Goal: Task Accomplishment & Management: Use online tool/utility

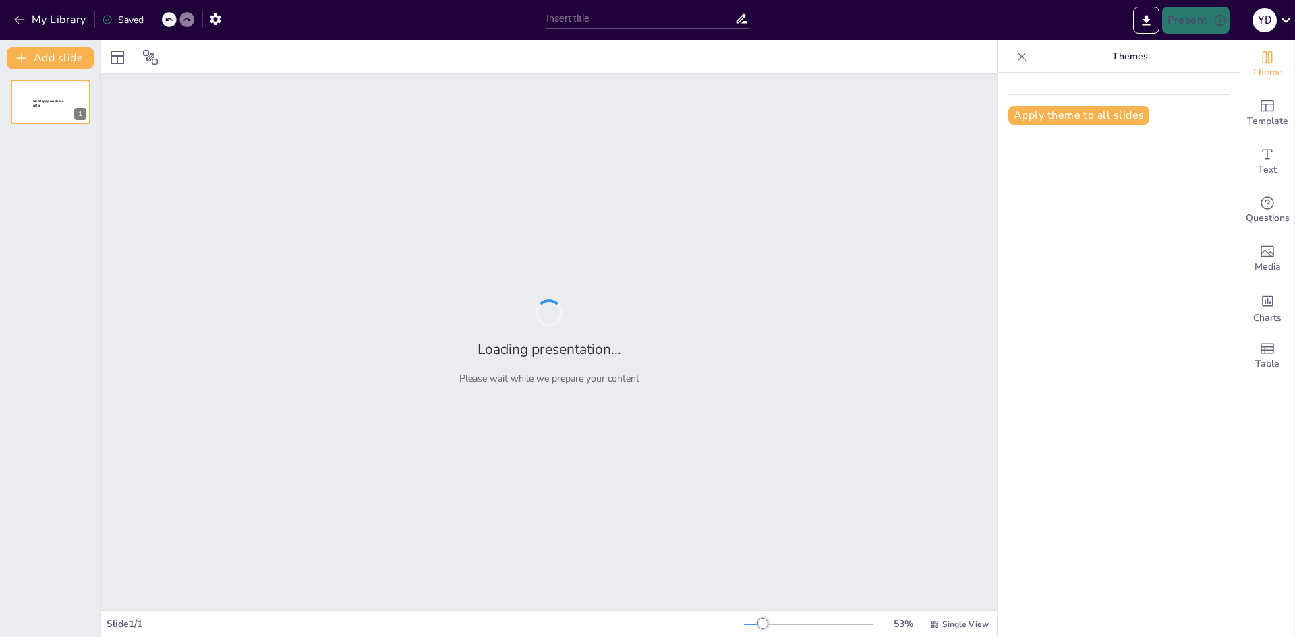
type input "Imported Asset Tracking Systems_ Driving Smarter Maintenance Operations.pptx"
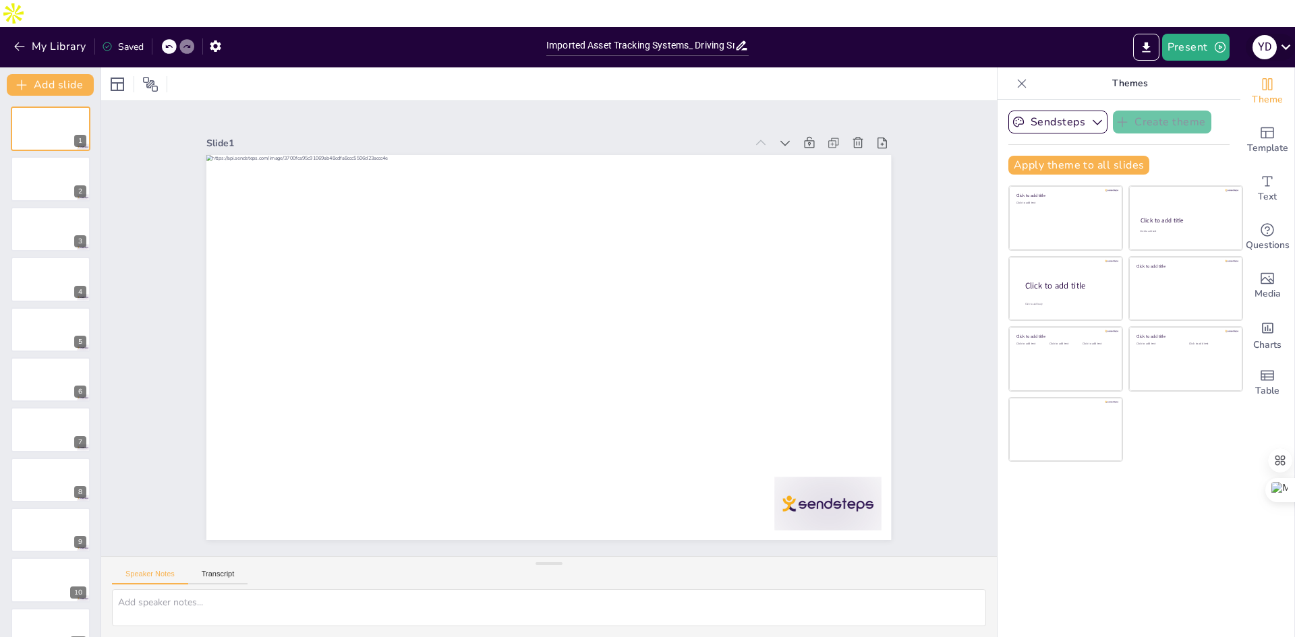
click at [1292, 38] on icon at bounding box center [1286, 47] width 18 height 18
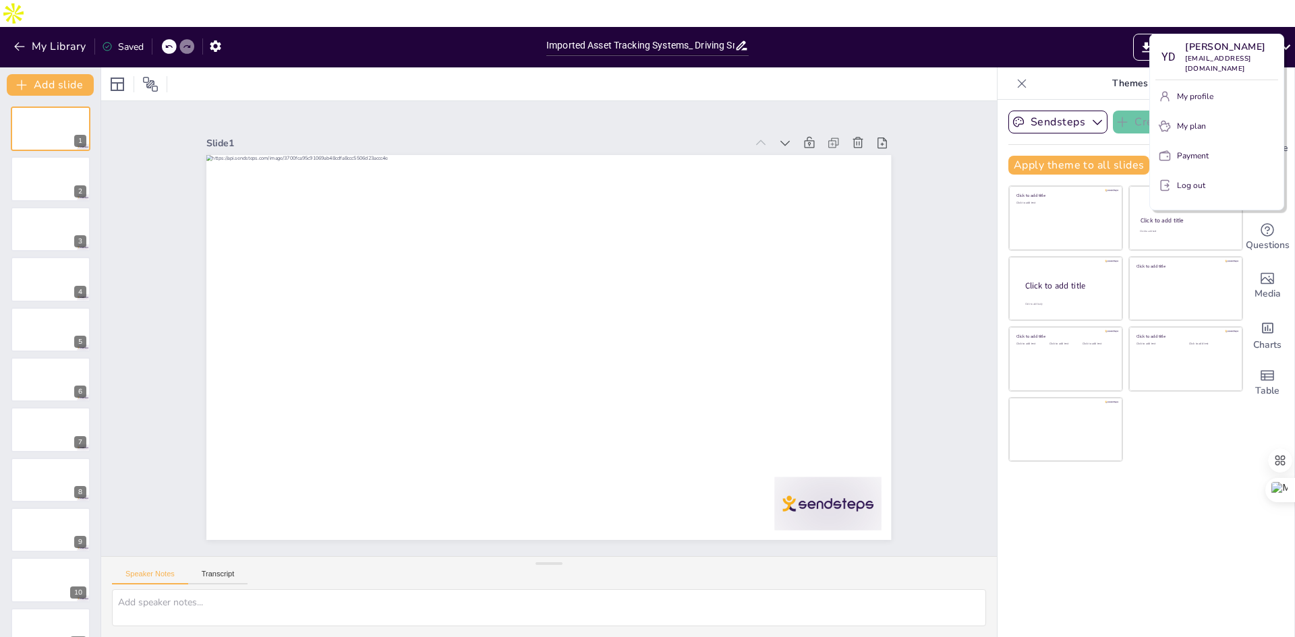
click at [1070, 24] on div at bounding box center [647, 318] width 1295 height 637
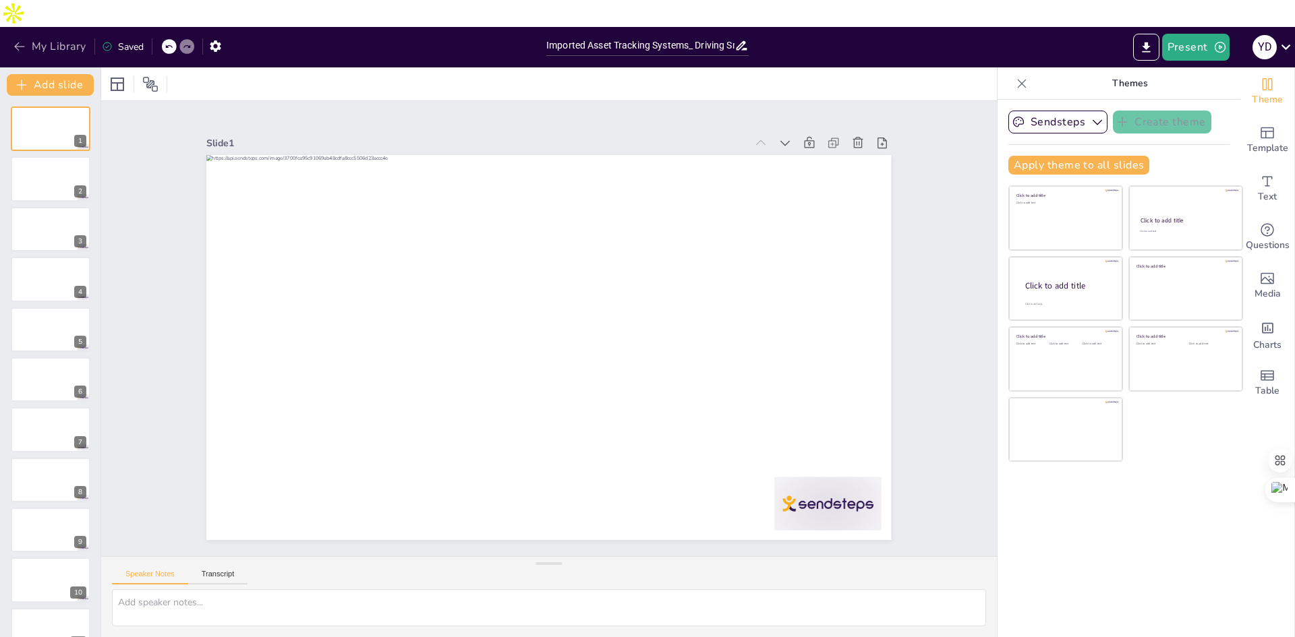
click at [22, 40] on icon "button" at bounding box center [19, 46] width 13 height 13
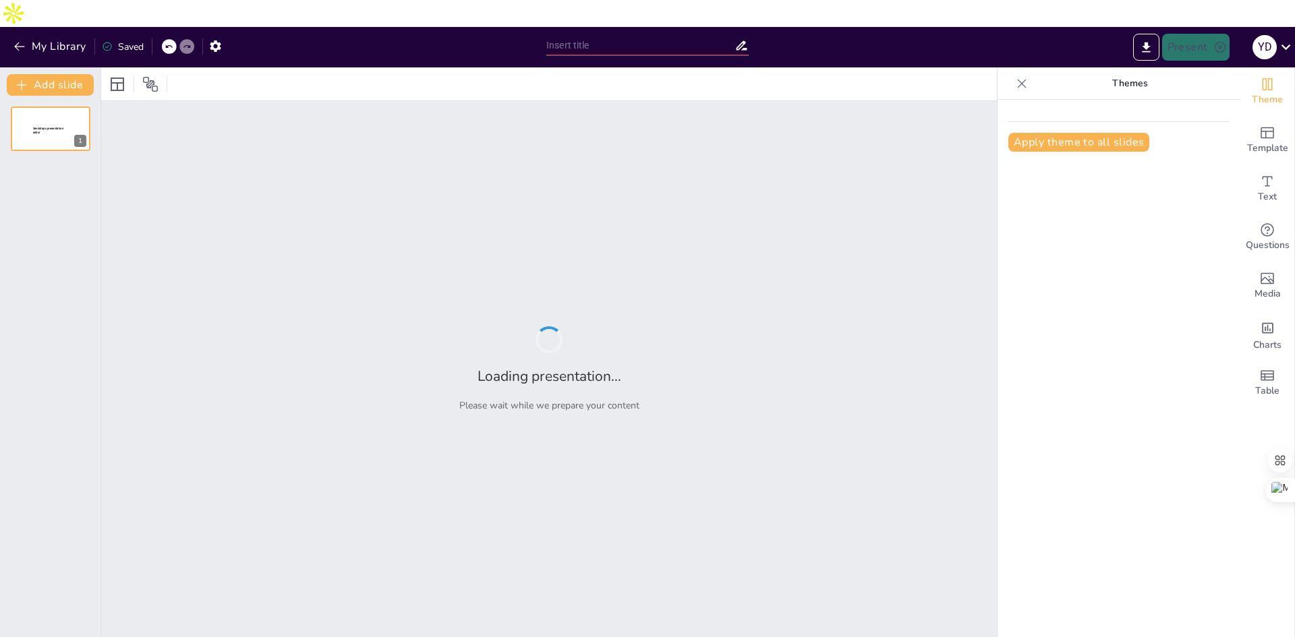
type input "Imported Asset Tracking Systems_ Driving Smarter Maintenance Operations.pptx"
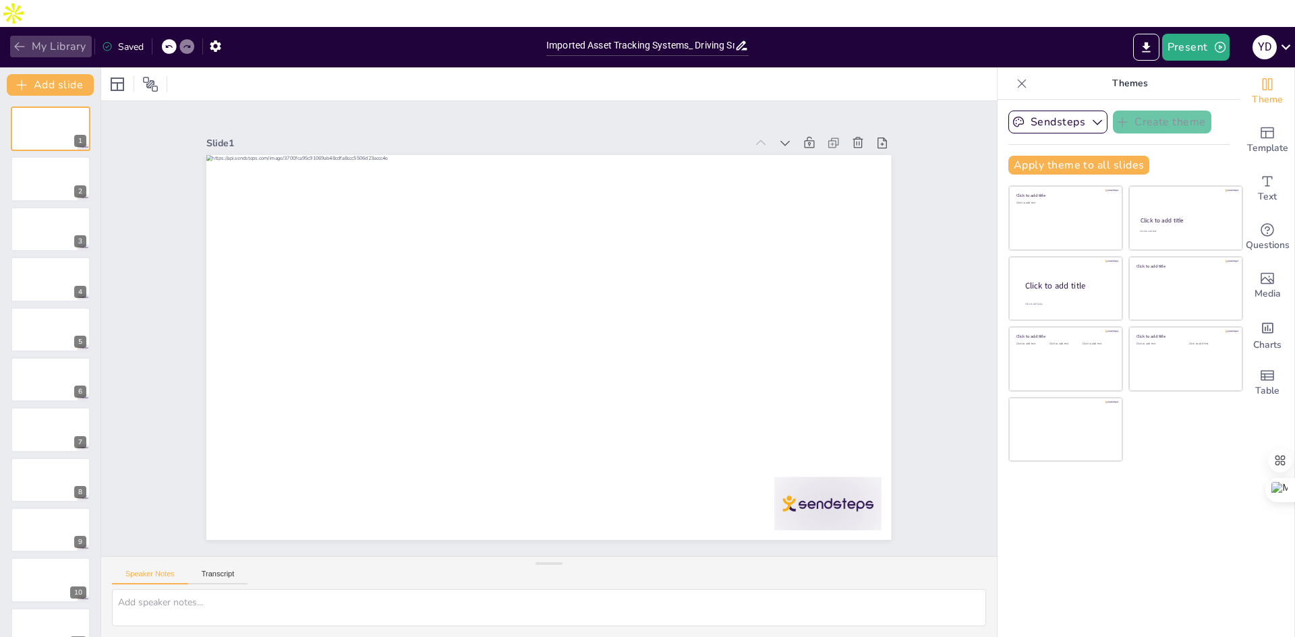
click at [20, 40] on icon "button" at bounding box center [19, 46] width 13 height 13
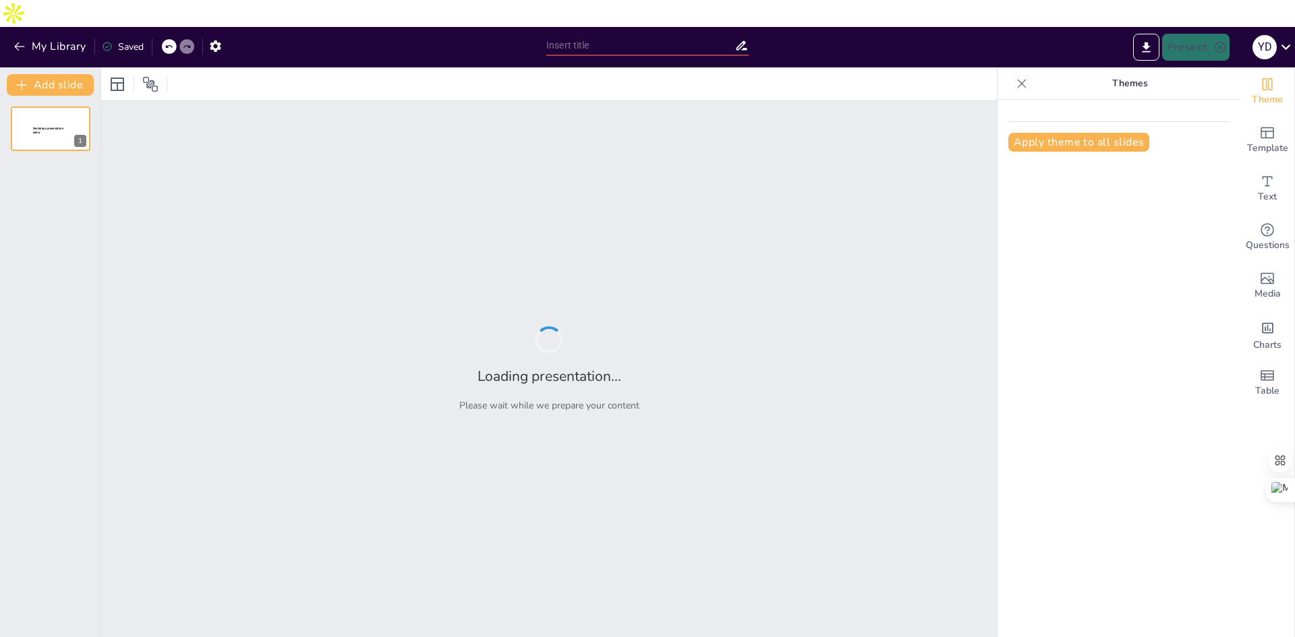
type input "Imported Asset Tracking Systems_ Driving Smarter Maintenance Operations.pptx"
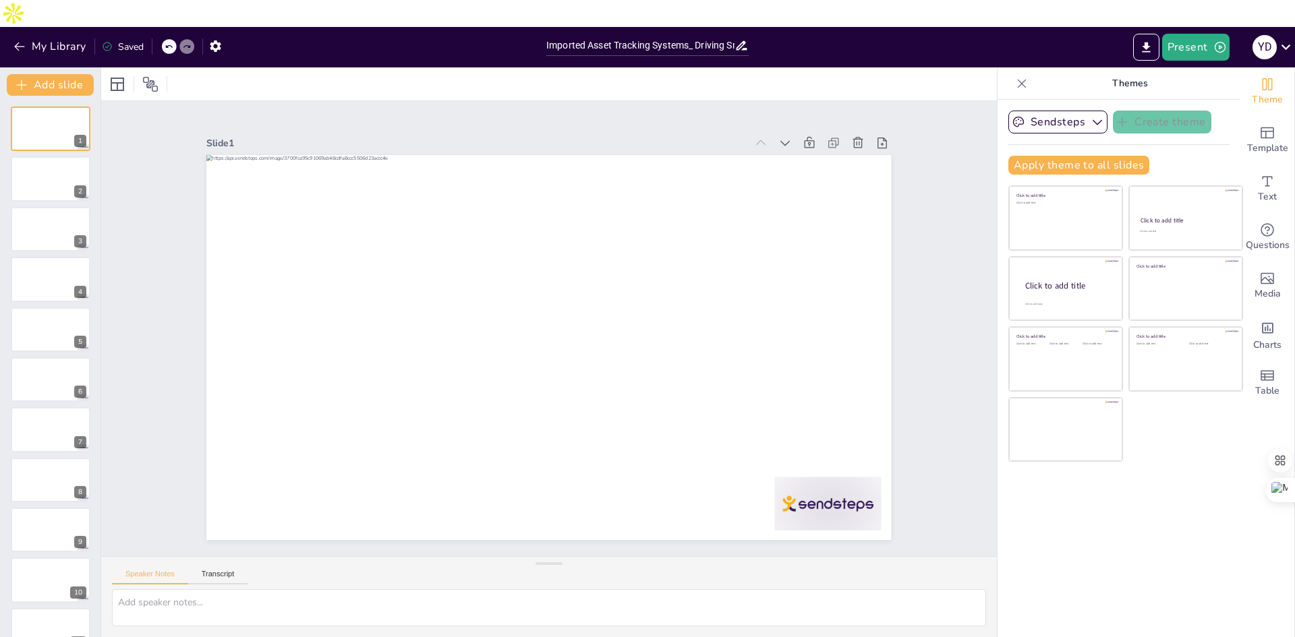
click at [123, 40] on div "Saved" at bounding box center [123, 46] width 42 height 13
click at [47, 156] on div at bounding box center [50, 179] width 81 height 46
click at [1289, 38] on icon at bounding box center [1286, 47] width 18 height 18
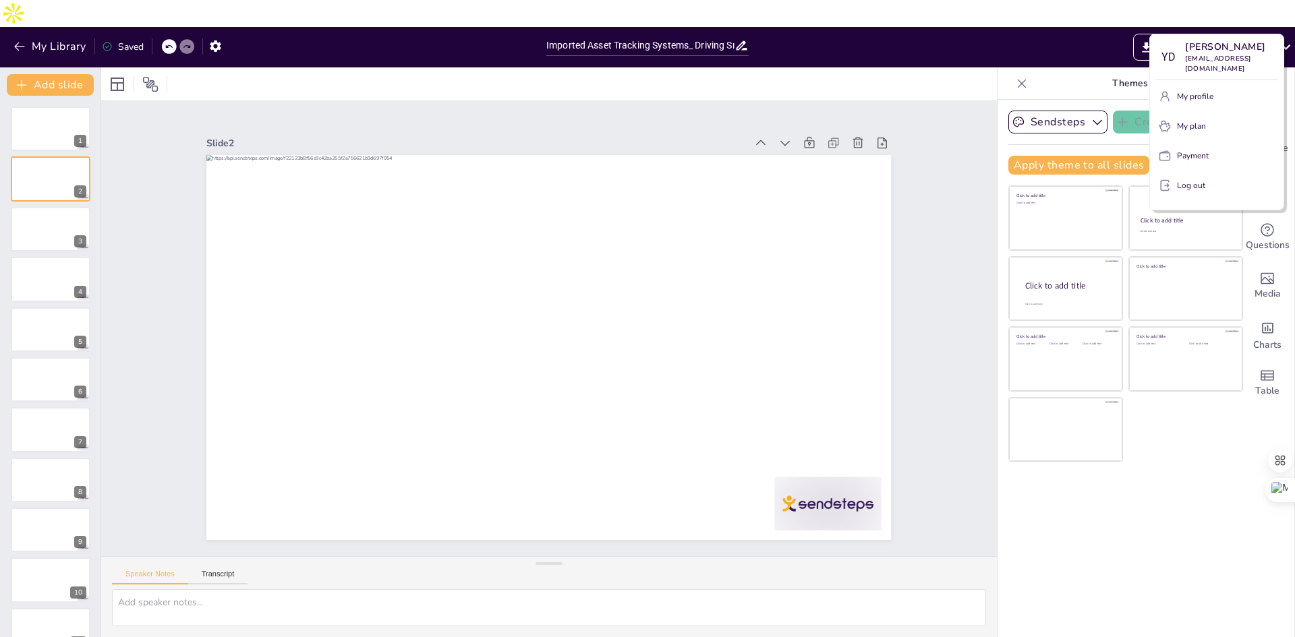
click at [1187, 97] on p "My profile" at bounding box center [1195, 96] width 36 height 12
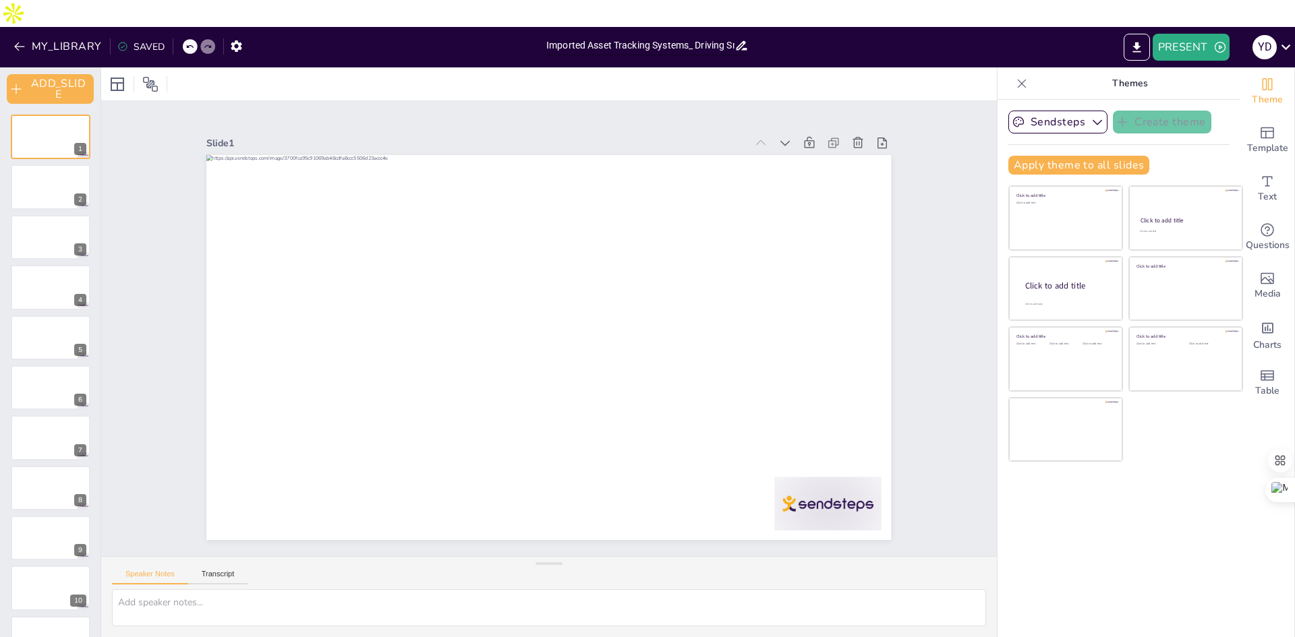
click at [626, 36] on input "Imported Asset Tracking Systems_ Driving Smarter Maintenance Operations.pptx" at bounding box center [640, 46] width 188 height 20
paste input "The Future of Asset Tracking Cloud, IoT and Beyond"
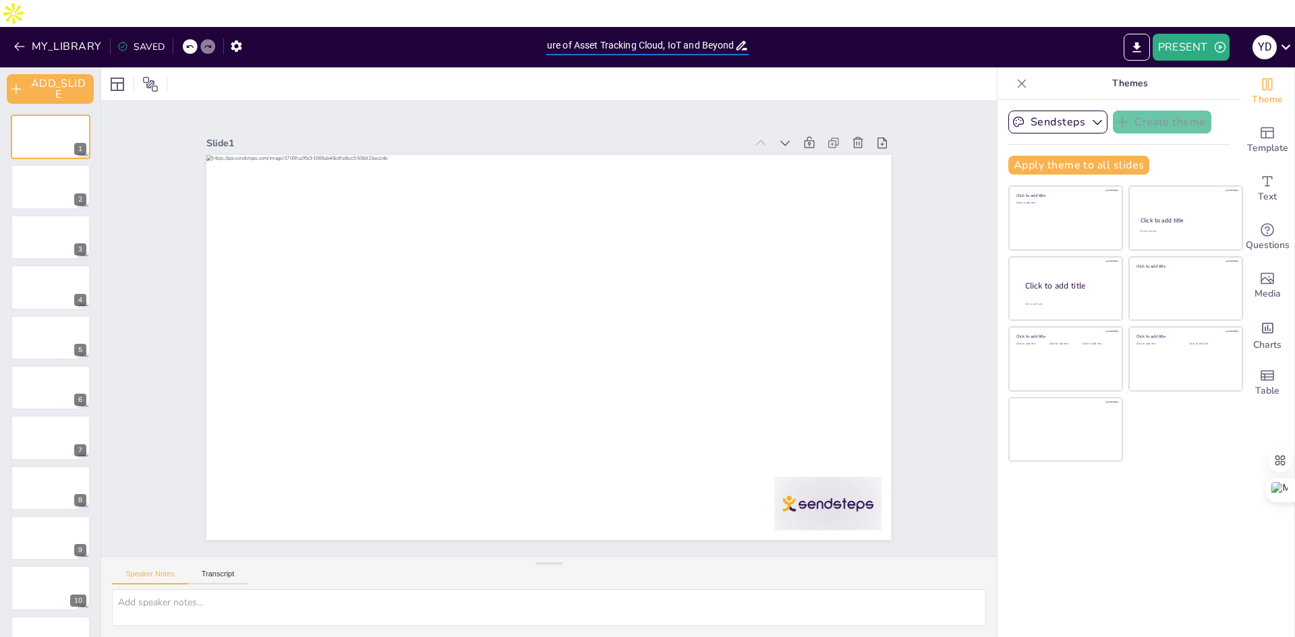
type input "The Future of Asset Tracking Cloud, IoT and Beyond"
click at [827, 34] on div "PRESENT Y D" at bounding box center [1024, 47] width 539 height 27
click at [1288, 45] on icon at bounding box center [1285, 47] width 9 height 5
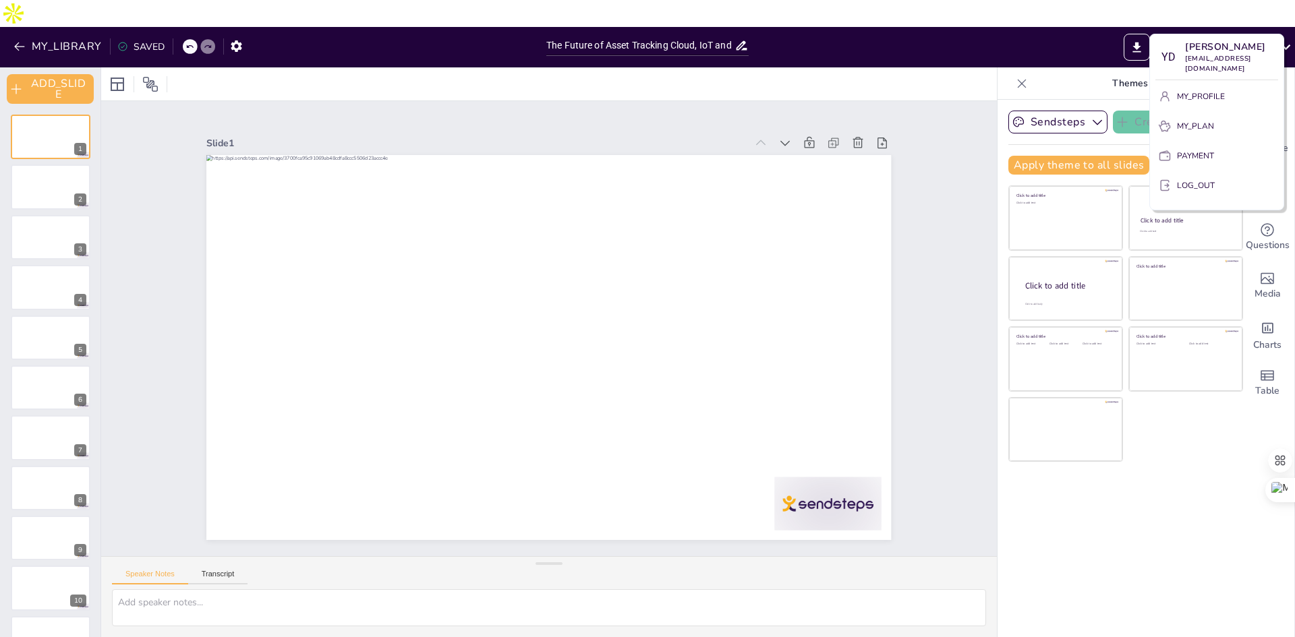
click at [1083, 553] on div at bounding box center [647, 318] width 1295 height 637
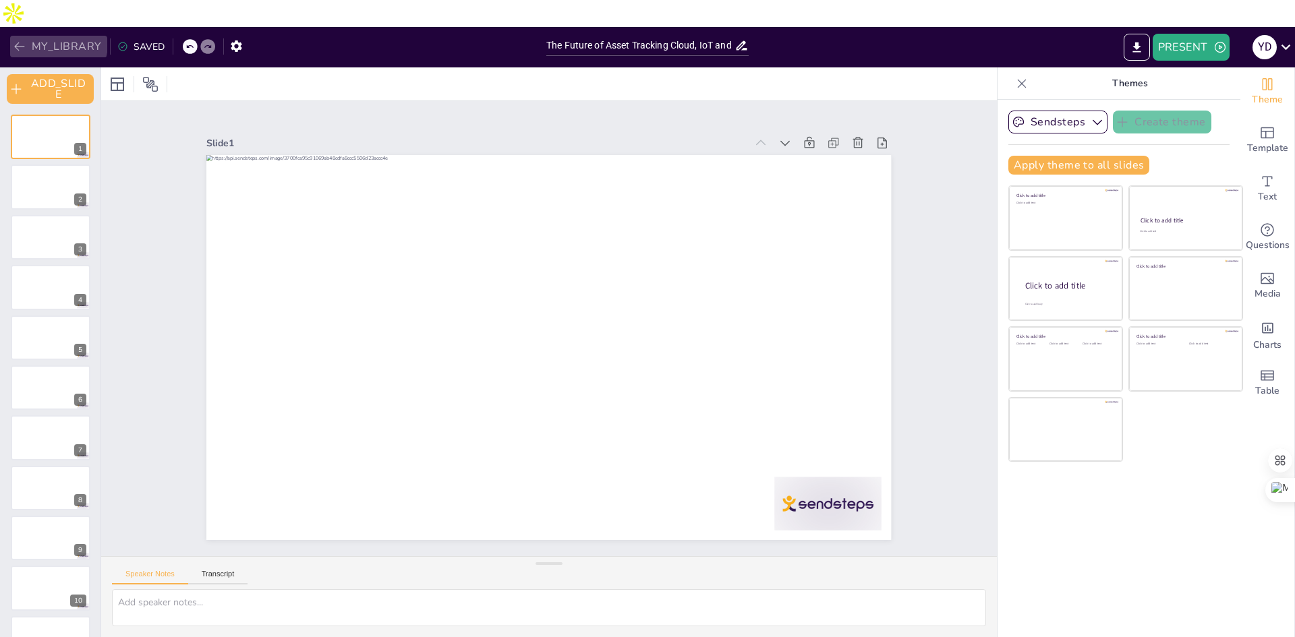
click at [49, 36] on button "MY_LIBRARY" at bounding box center [58, 47] width 97 height 22
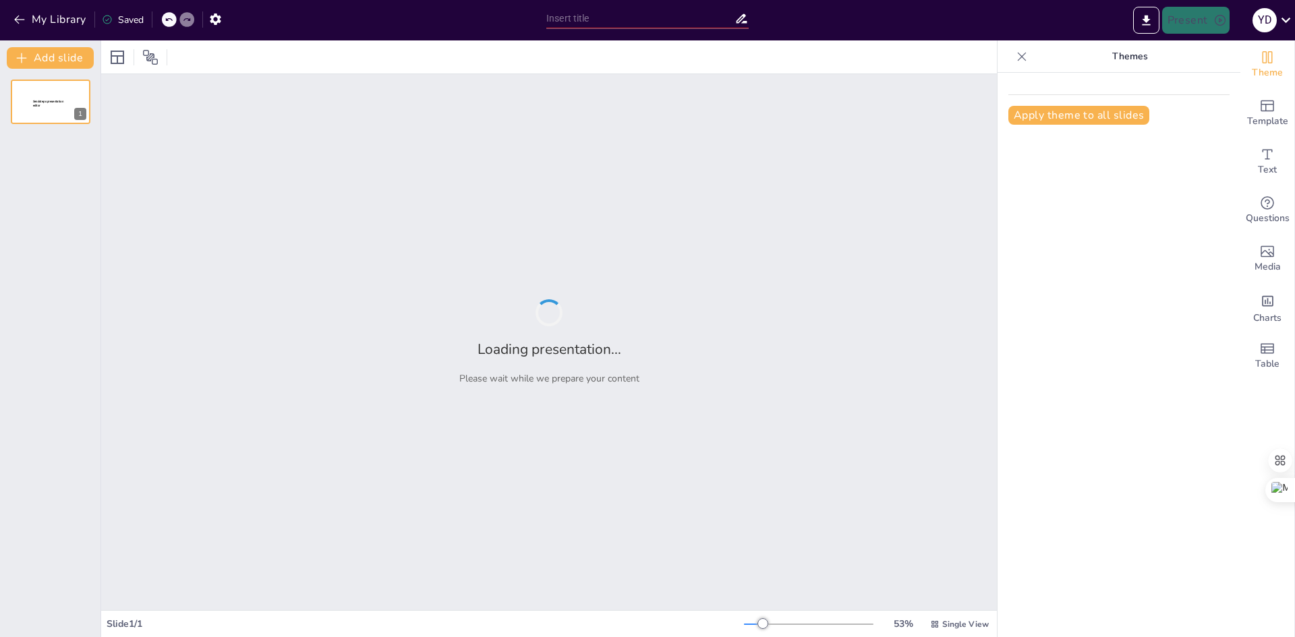
type input "The Future of Asset Tracking Cloud, IoT and Beyond"
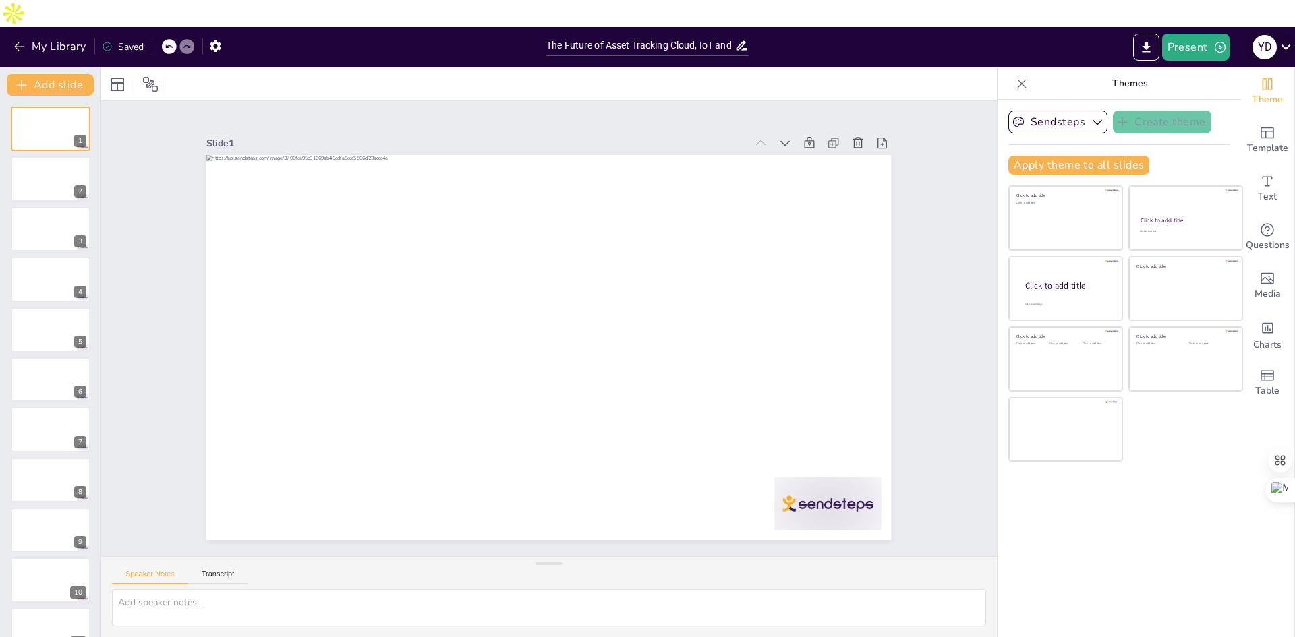
click at [1284, 38] on icon at bounding box center [1286, 47] width 18 height 18
